Goal: Task Accomplishment & Management: Manage account settings

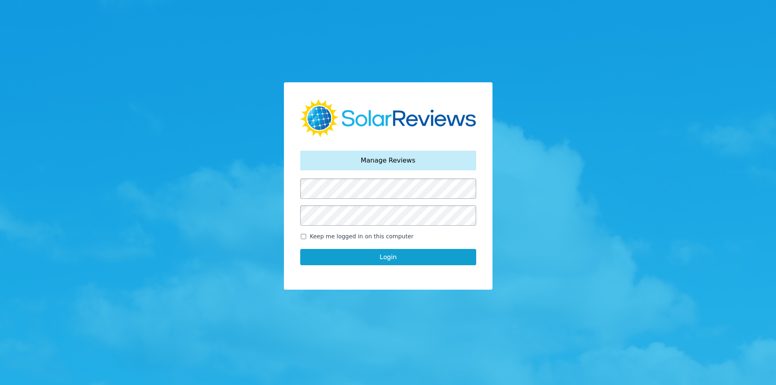
click at [303, 239] on label "Keep me logged in on this computer" at bounding box center [388, 236] width 176 height 9
click at [303, 239] on input "Keep me logged in on this computer" at bounding box center [303, 236] width 7 height 5
checkbox input "true"
click at [309, 254] on button "Login" at bounding box center [388, 257] width 176 height 16
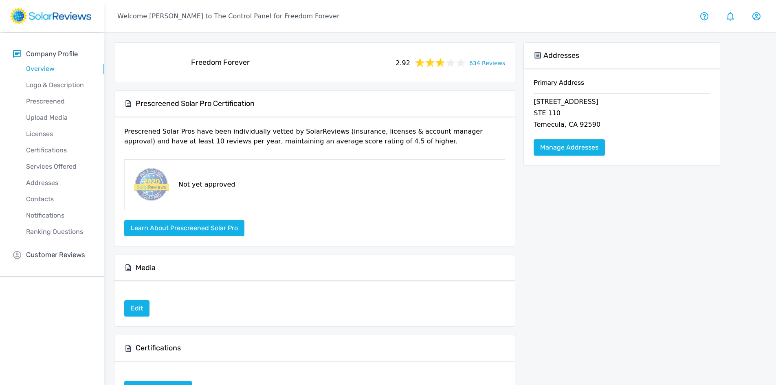
click at [487, 67] on link "634 Reviews" at bounding box center [487, 62] width 36 height 10
